Goal: Task Accomplishment & Management: Use online tool/utility

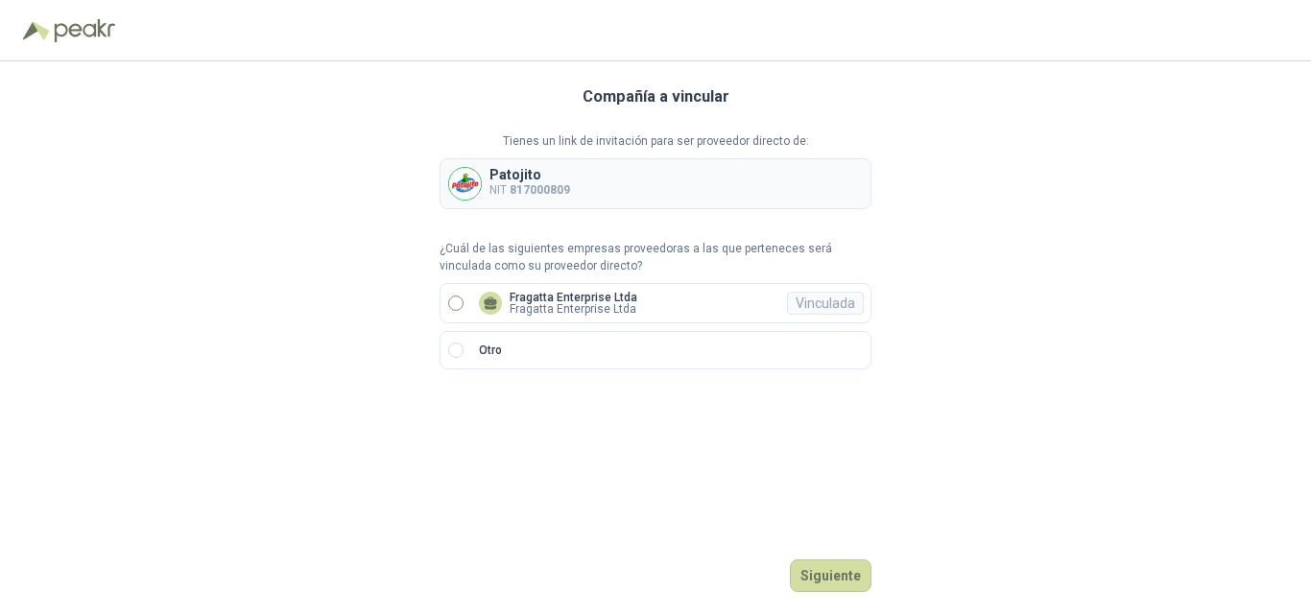
click at [554, 294] on p "Fragatta Enterprise Ltda" at bounding box center [574, 298] width 128 height 12
click at [833, 578] on button "Ingresar" at bounding box center [834, 576] width 76 height 33
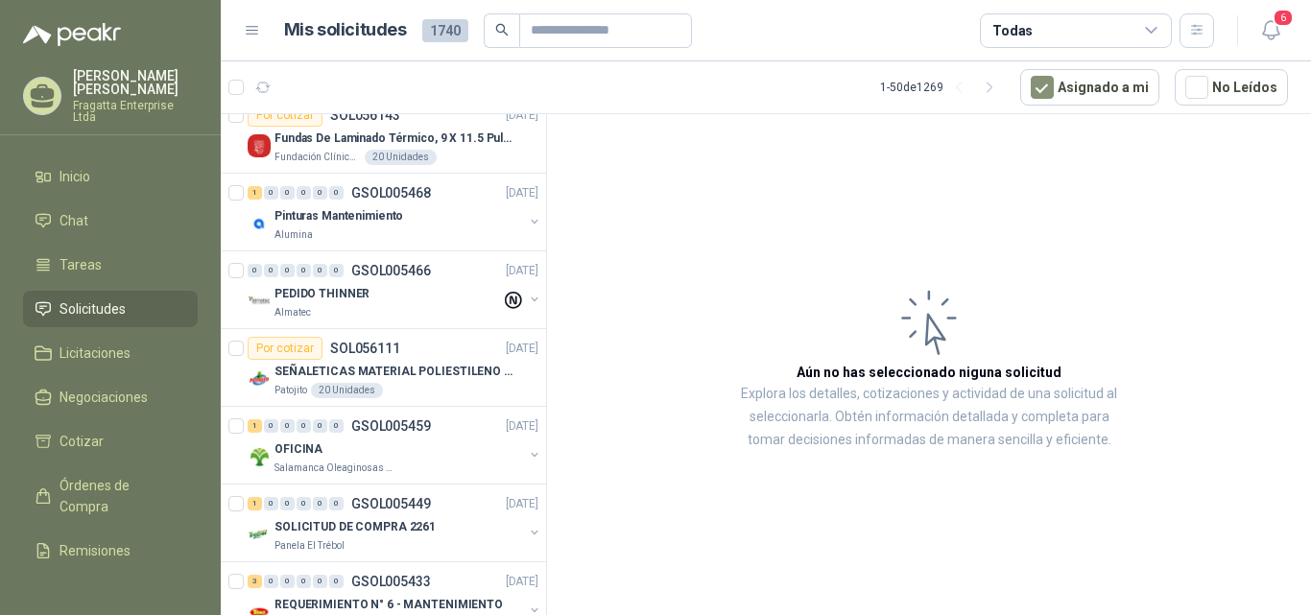
scroll to position [351, 0]
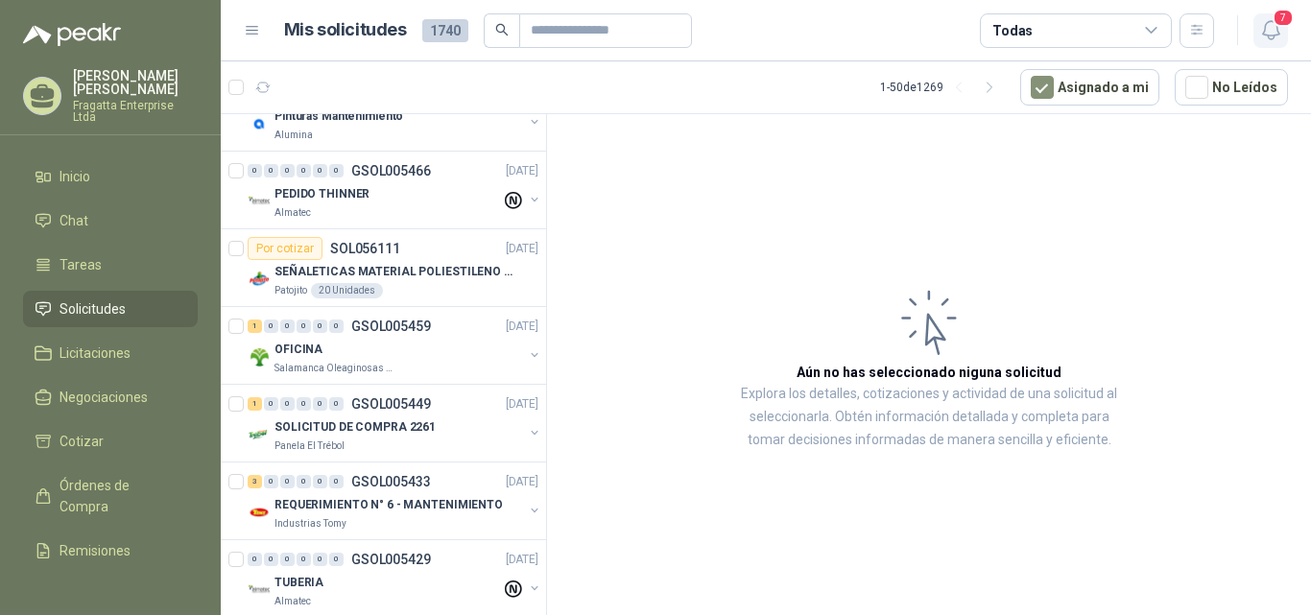
click at [1263, 34] on icon "button" at bounding box center [1270, 30] width 16 height 18
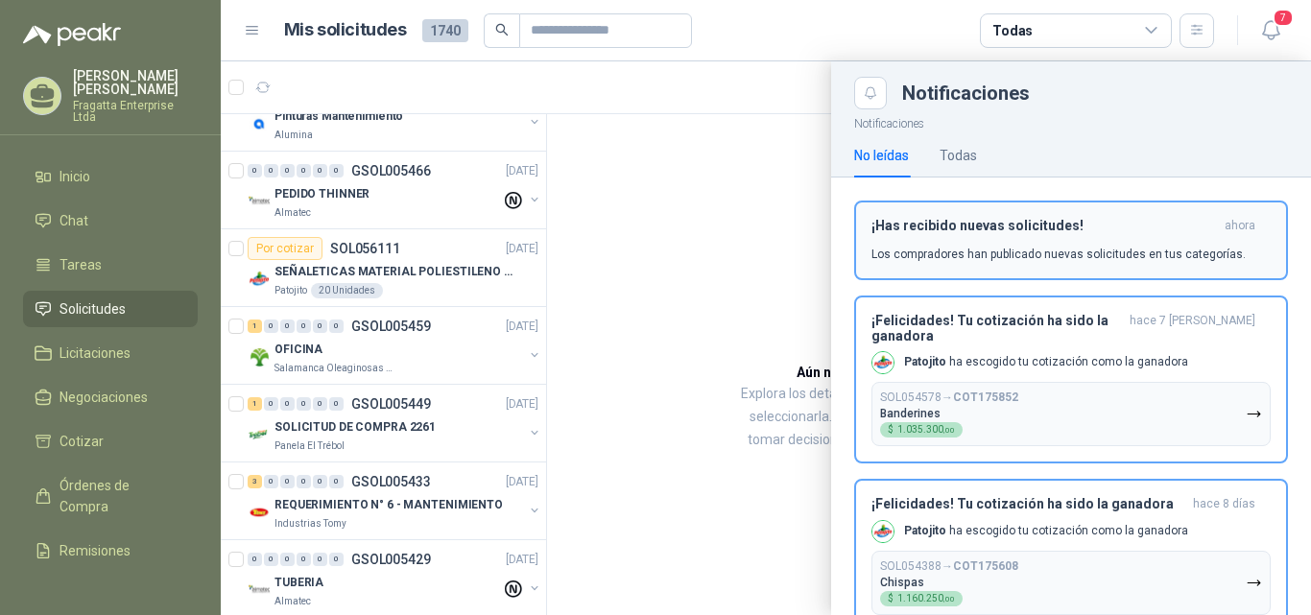
click at [1037, 233] on h3 "¡Has recibido nuevas solicitudes!" at bounding box center [1044, 226] width 346 height 16
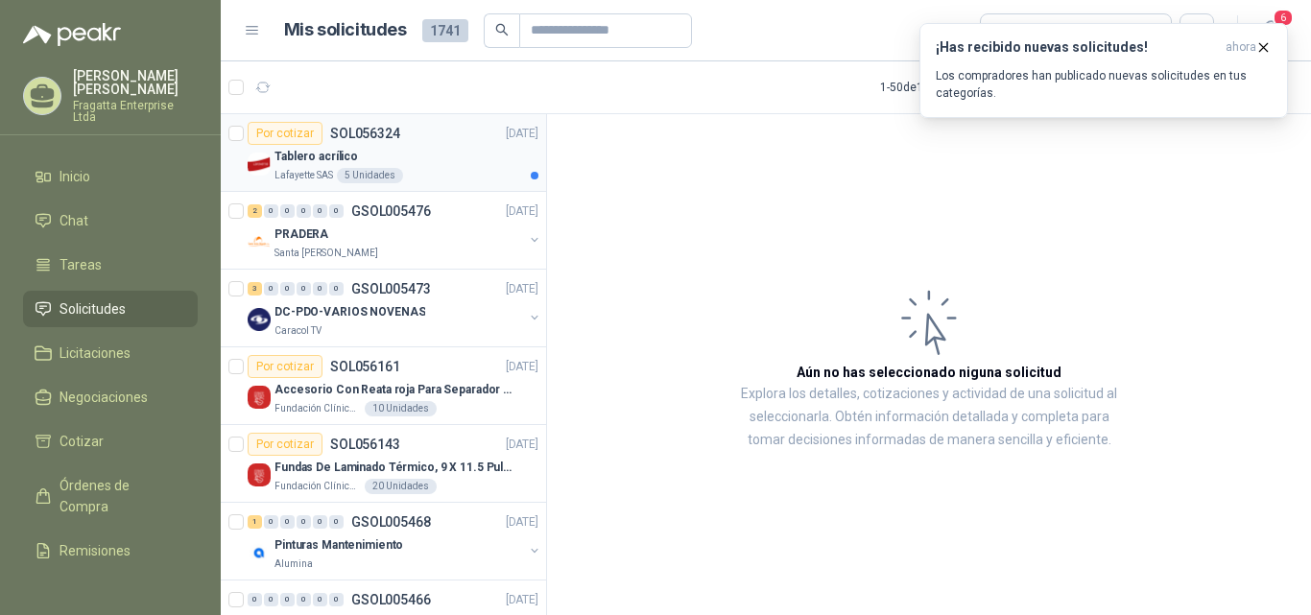
click at [441, 163] on div "Tablero acrílico" at bounding box center [407, 156] width 264 height 23
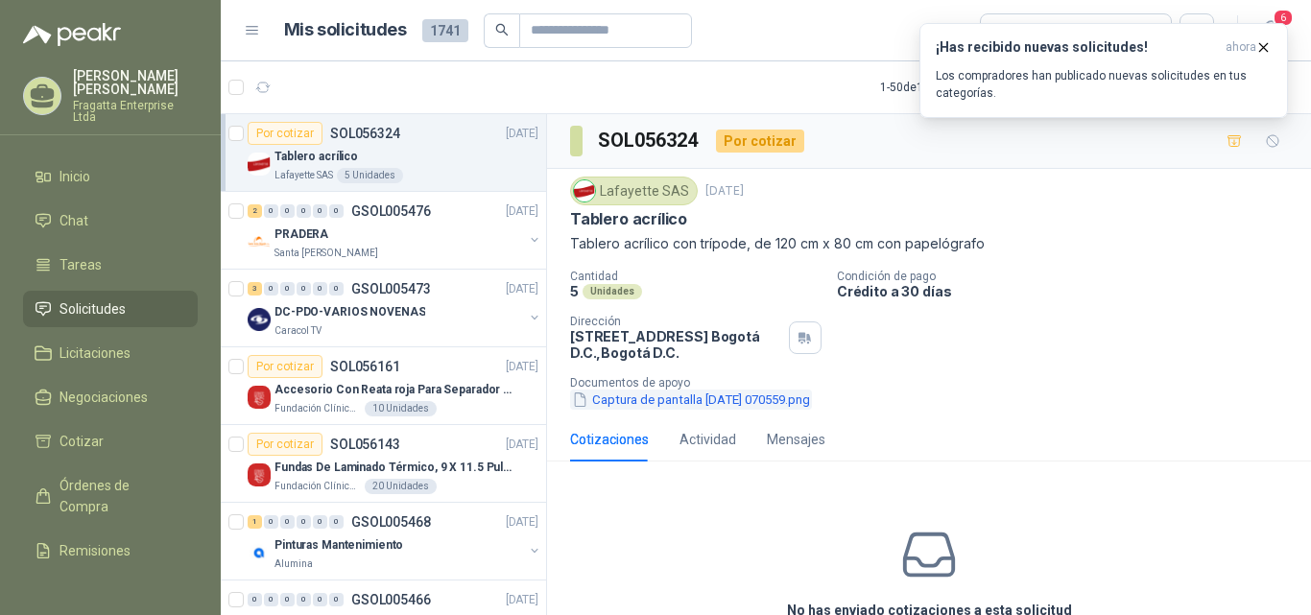
click at [719, 398] on button "Captura de pantalla [DATE] 070559.png" at bounding box center [691, 400] width 242 height 20
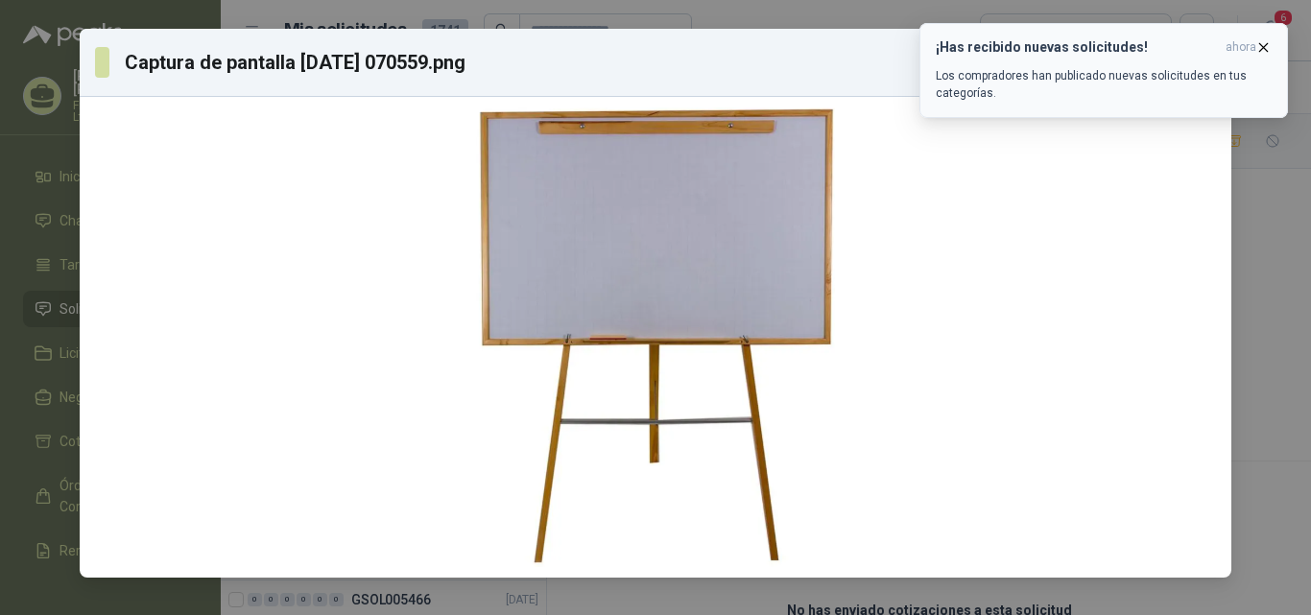
click at [1268, 45] on icon "button" at bounding box center [1263, 47] width 16 height 16
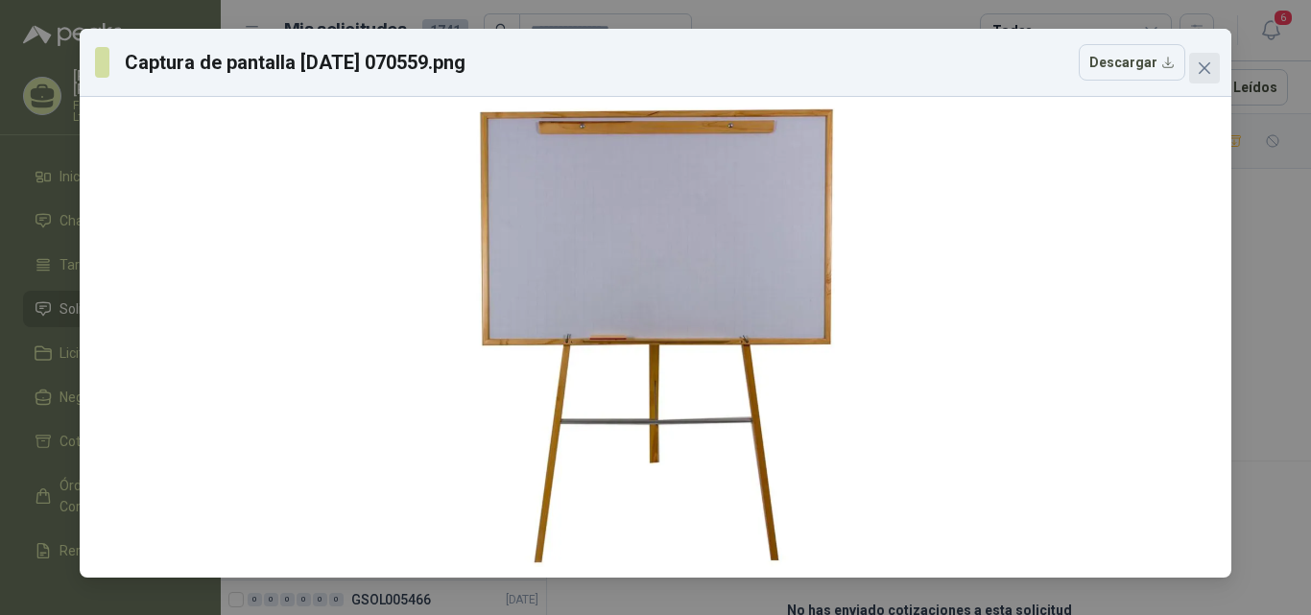
click at [1215, 70] on span "Close" at bounding box center [1204, 67] width 31 height 15
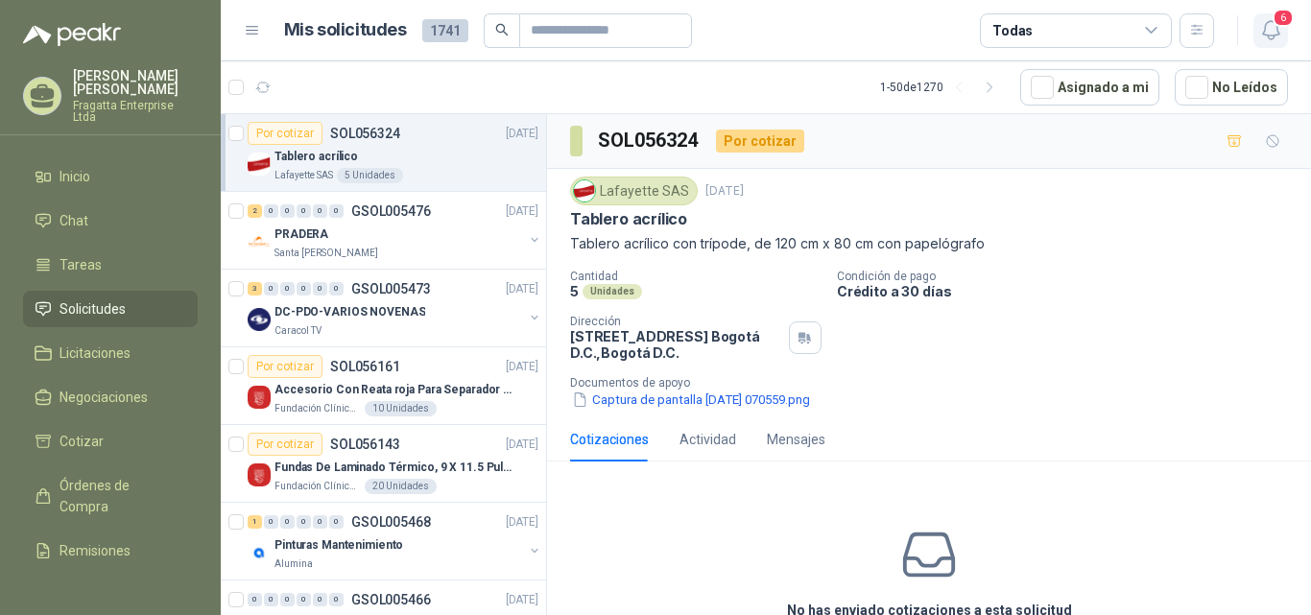
click at [1285, 29] on button "6" at bounding box center [1270, 30] width 35 height 35
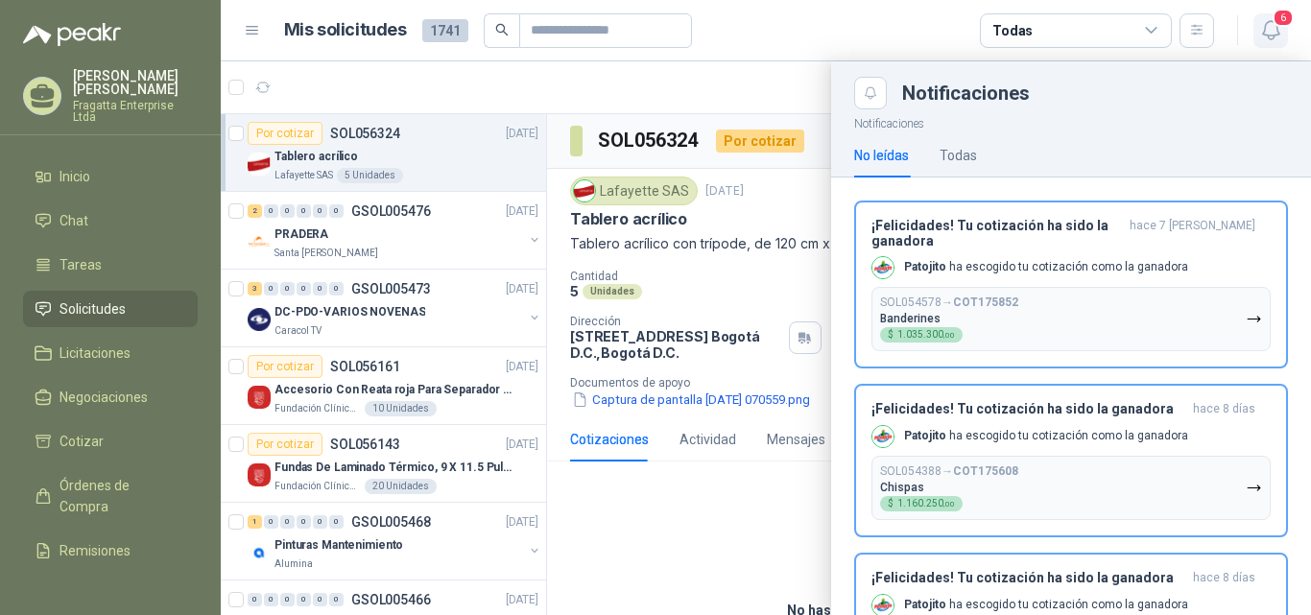
click at [1285, 29] on button "6" at bounding box center [1270, 30] width 35 height 35
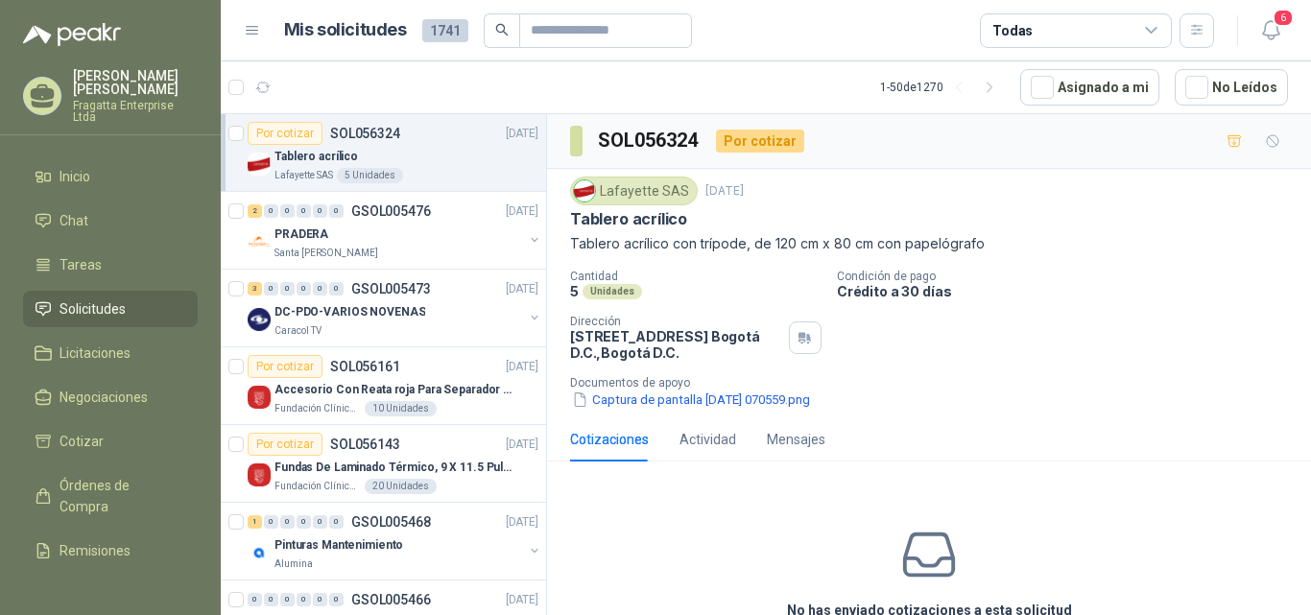
scroll to position [136, 24]
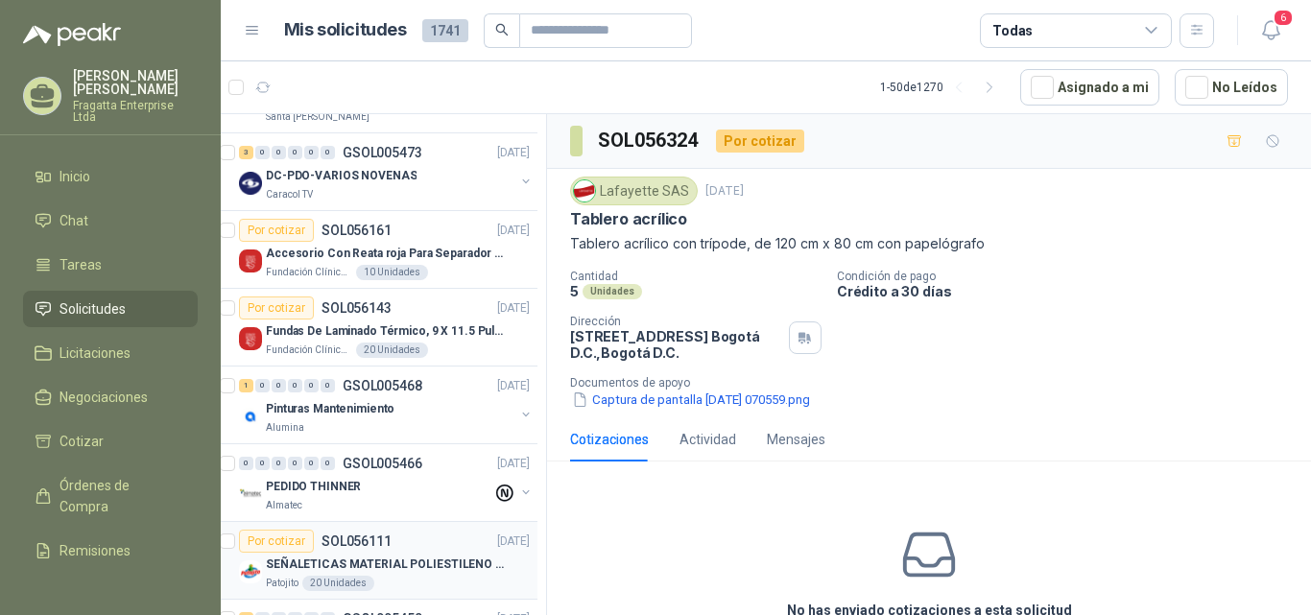
click at [444, 564] on p "SEÑALETICAS MATERIAL POLIESTILENO CON VINILO LAMINADO CALIBRE 60" at bounding box center [385, 565] width 239 height 18
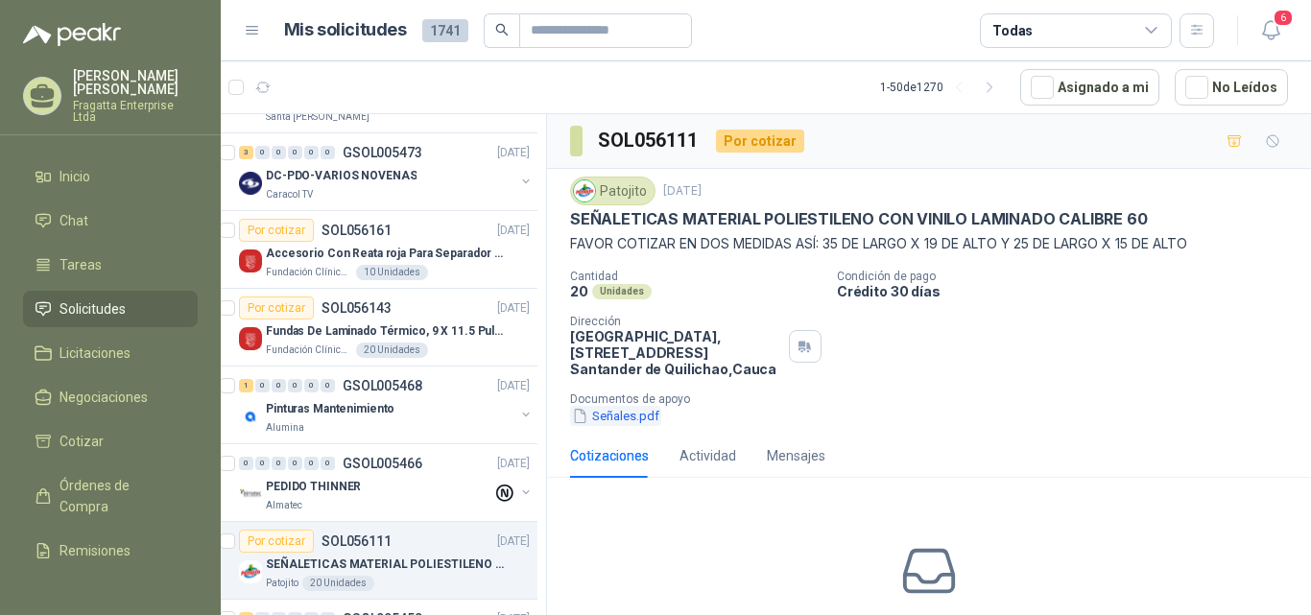
click at [635, 418] on button "Señales.pdf" at bounding box center [615, 416] width 91 height 20
